Goal: Communication & Community: Ask a question

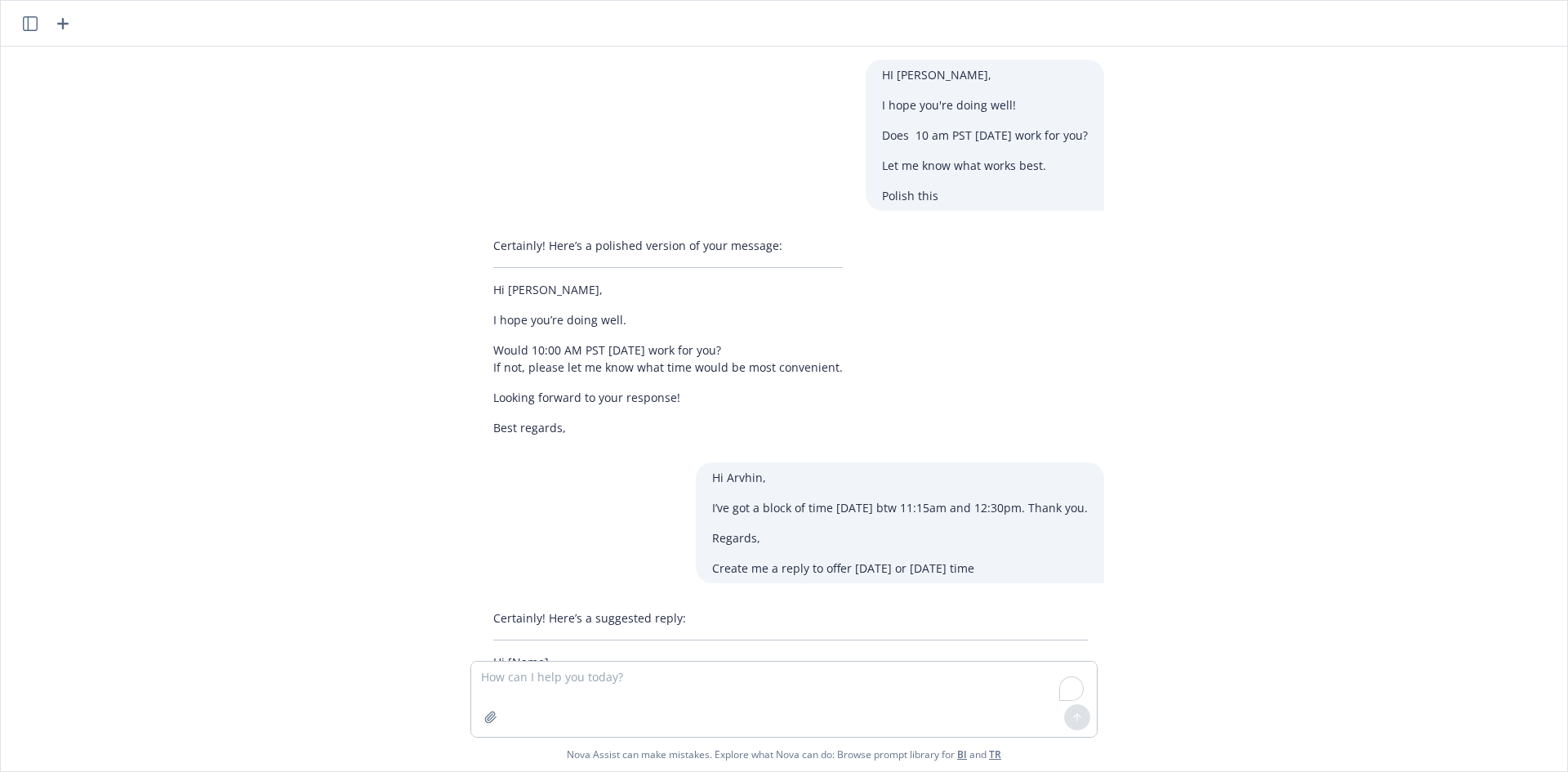
scroll to position [2312, 0]
